Goal: Task Accomplishment & Management: Manage account settings

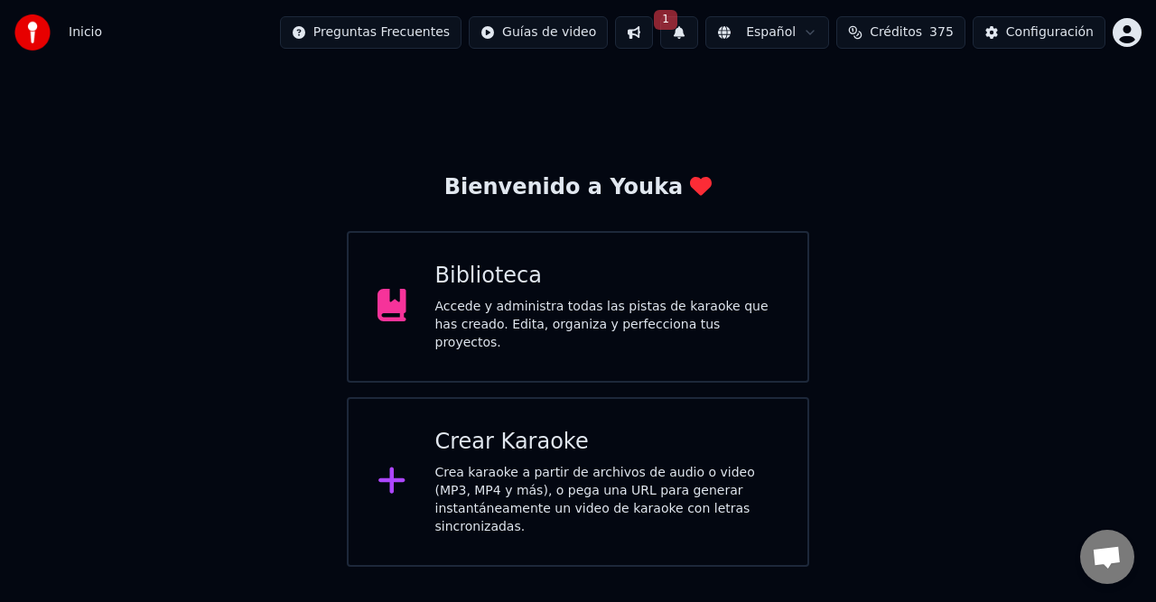
click at [937, 18] on button "Créditos 375" at bounding box center [900, 32] width 129 height 33
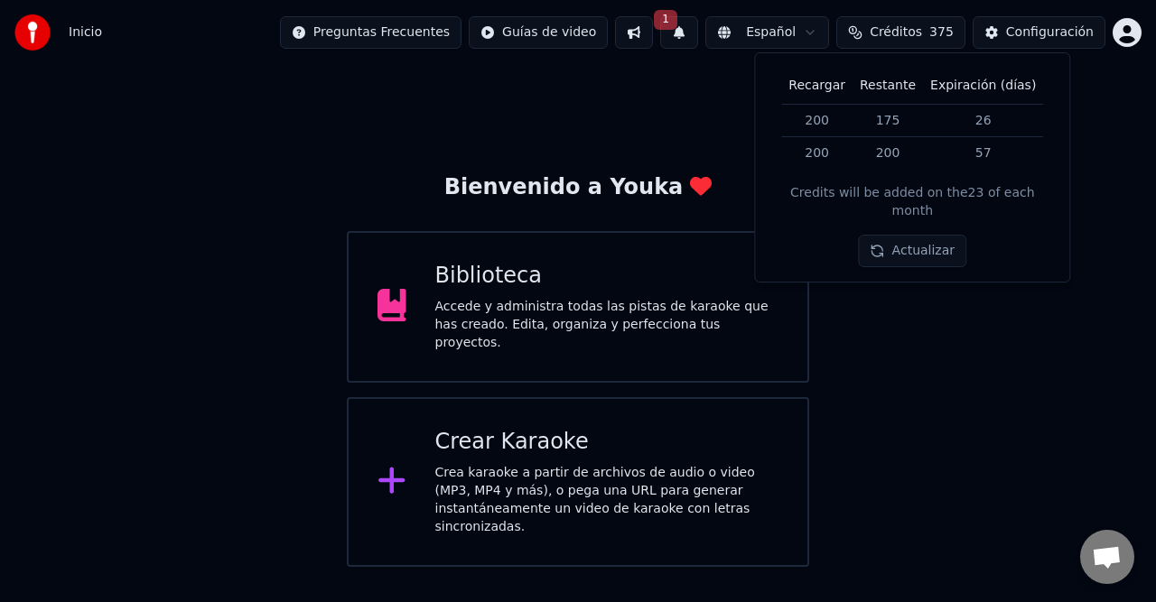
click at [698, 26] on button "1" at bounding box center [679, 32] width 38 height 33
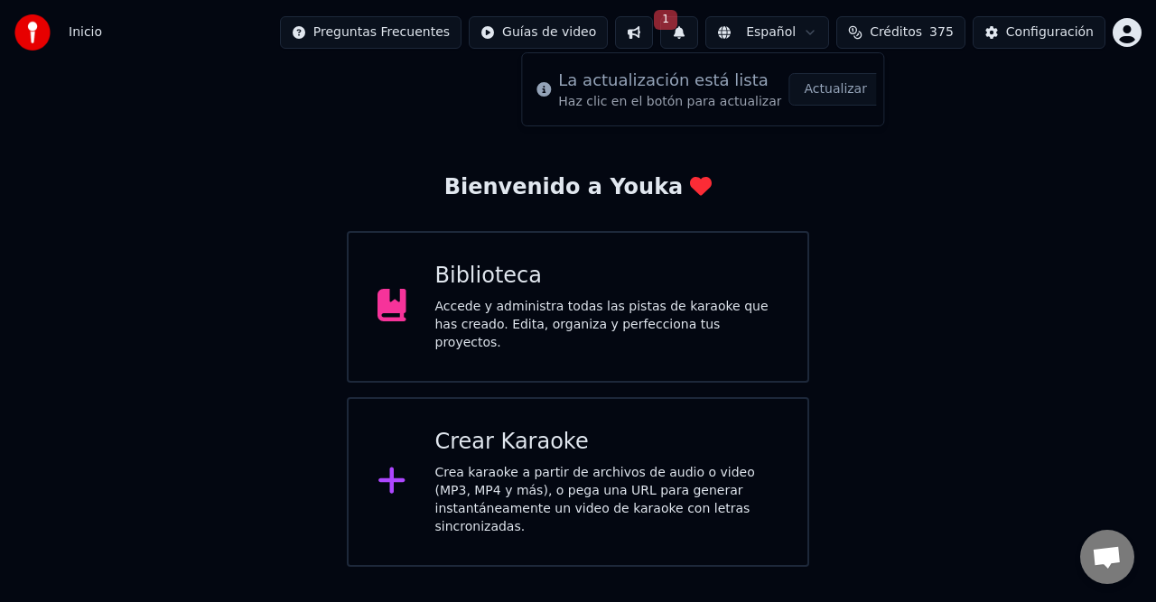
click at [814, 90] on button "Actualizar" at bounding box center [835, 89] width 93 height 33
